Goal: Find specific page/section: Find specific page/section

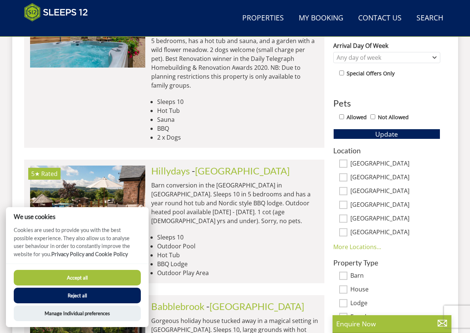
scroll to position [378, 0]
click at [60, 274] on button "Accept all" at bounding box center [77, 278] width 127 height 16
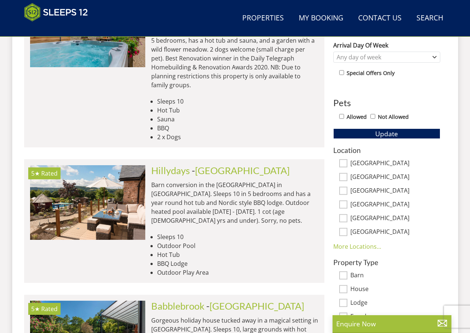
click at [341, 244] on link "More Locations..." at bounding box center [357, 246] width 48 height 8
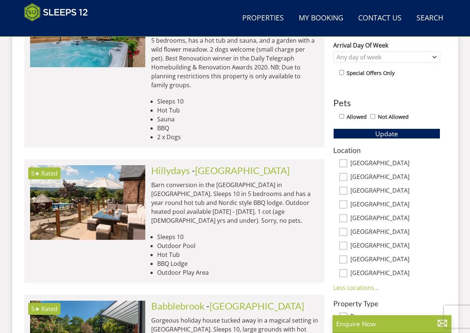
scroll to position [398, 0]
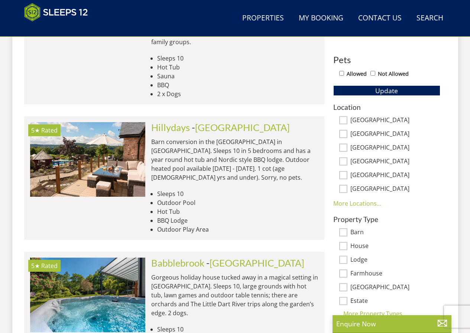
scroll to position [439, 0]
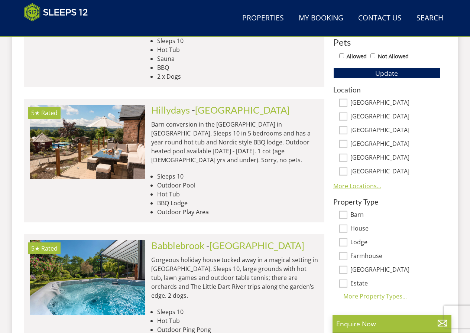
click at [356, 185] on link "More Locations..." at bounding box center [357, 186] width 48 height 8
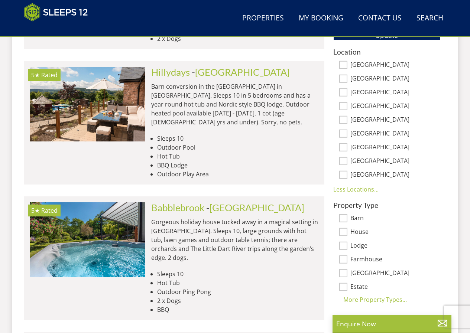
scroll to position [513, 0]
